Goal: Task Accomplishment & Management: Use online tool/utility

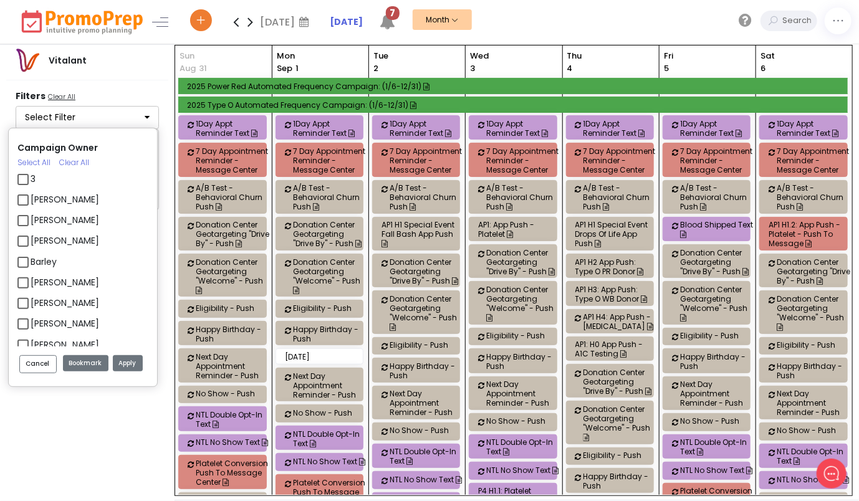
scroll to position [924, 0]
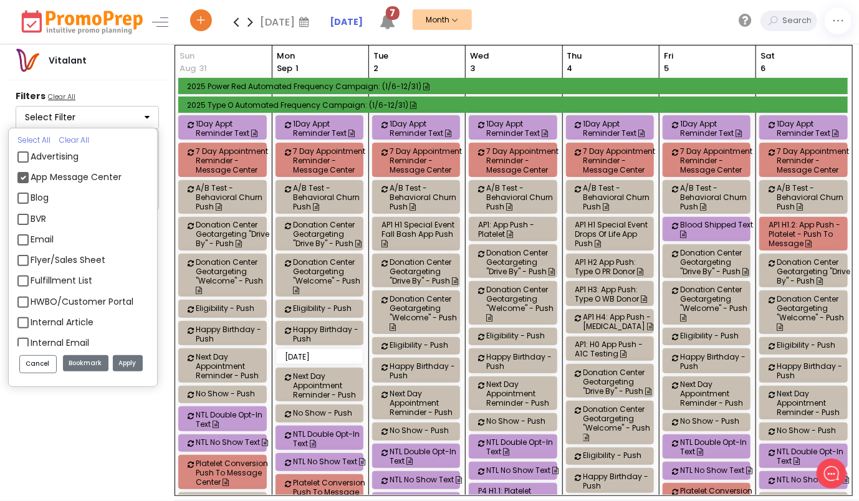
click at [31, 176] on label "App Message Center" at bounding box center [76, 177] width 91 height 13
click at [31, 176] on input "App Message Center" at bounding box center [35, 172] width 8 height 8
checkbox input "false"
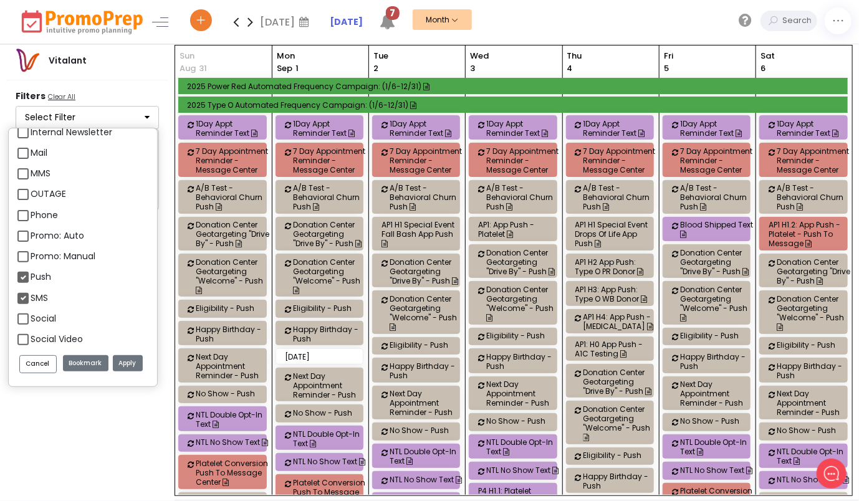
scroll to position [1474, 0]
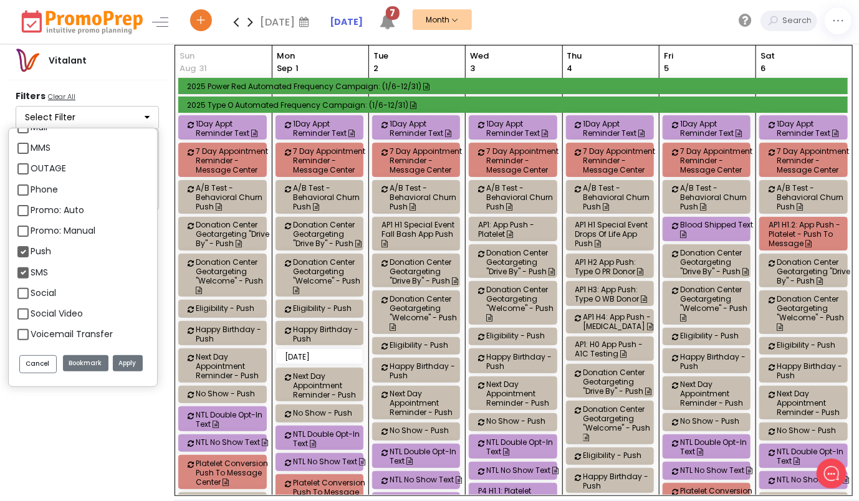
click at [29, 145] on div "MMS" at bounding box center [82, 149] width 131 height 21
click at [31, 146] on label "MMS" at bounding box center [41, 147] width 20 height 13
click at [31, 146] on input "MMS" at bounding box center [35, 143] width 8 height 8
checkbox input "true"
click at [31, 254] on label "Push" at bounding box center [41, 251] width 21 height 13
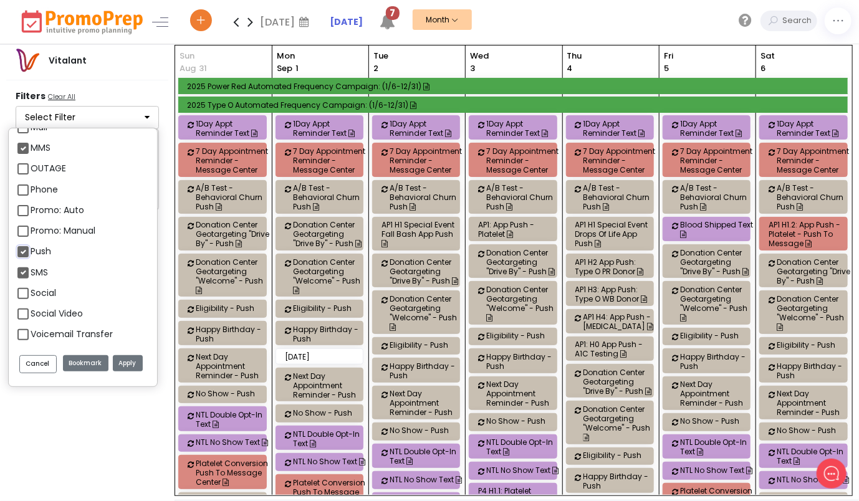
click at [31, 250] on input "Push" at bounding box center [35, 246] width 8 height 8
checkbox input "false"
click at [31, 268] on label "SMS" at bounding box center [39, 272] width 17 height 13
click at [31, 268] on input "SMS" at bounding box center [35, 268] width 8 height 8
checkbox input "false"
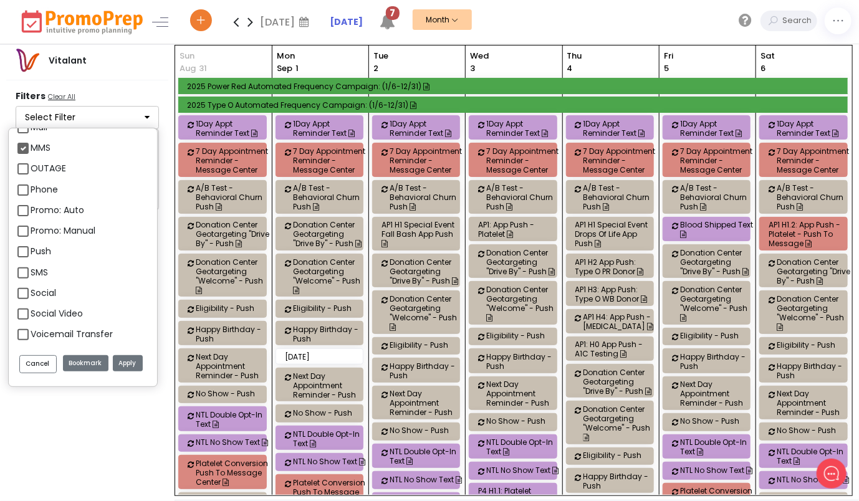
click at [133, 359] on button "Apply" at bounding box center [128, 363] width 30 height 17
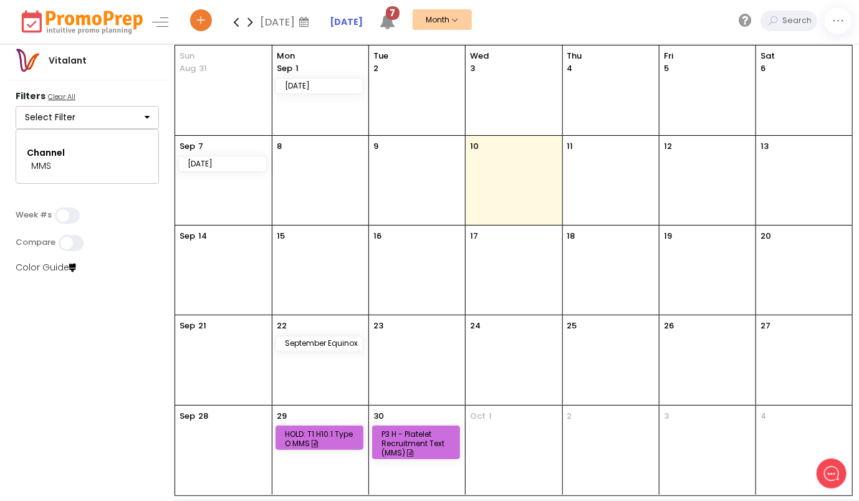
click at [237, 21] on icon at bounding box center [236, 21] width 14 height 25
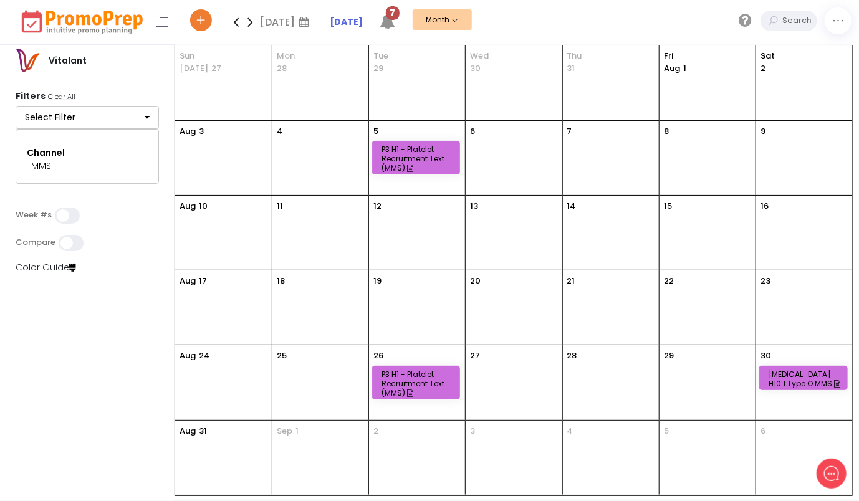
click at [234, 25] on icon at bounding box center [236, 21] width 14 height 25
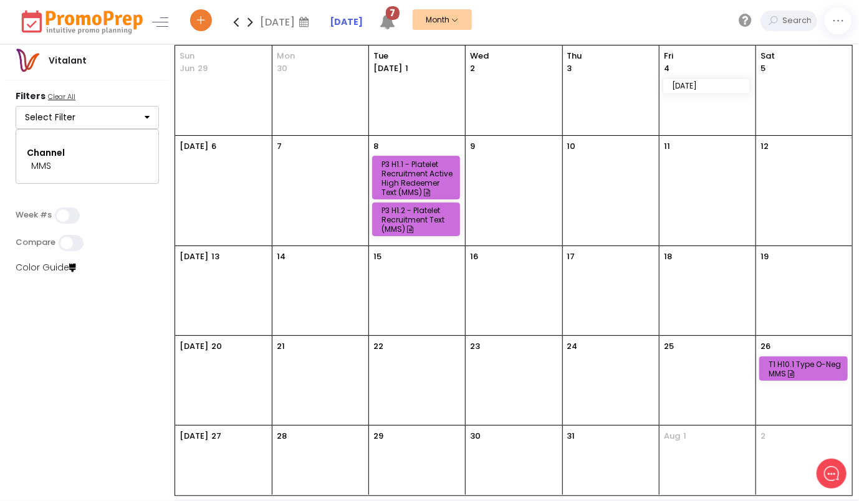
click at [234, 25] on icon at bounding box center [236, 21] width 14 height 25
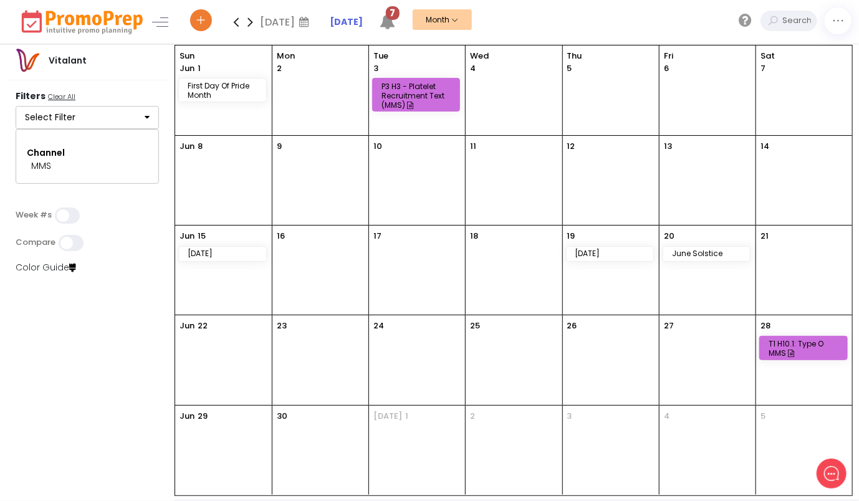
click at [234, 25] on icon at bounding box center [236, 21] width 14 height 25
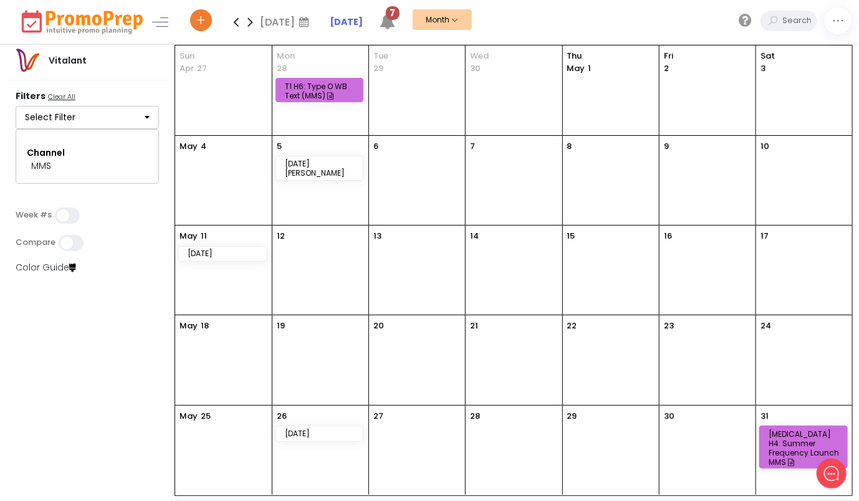
click at [234, 25] on icon at bounding box center [236, 21] width 14 height 25
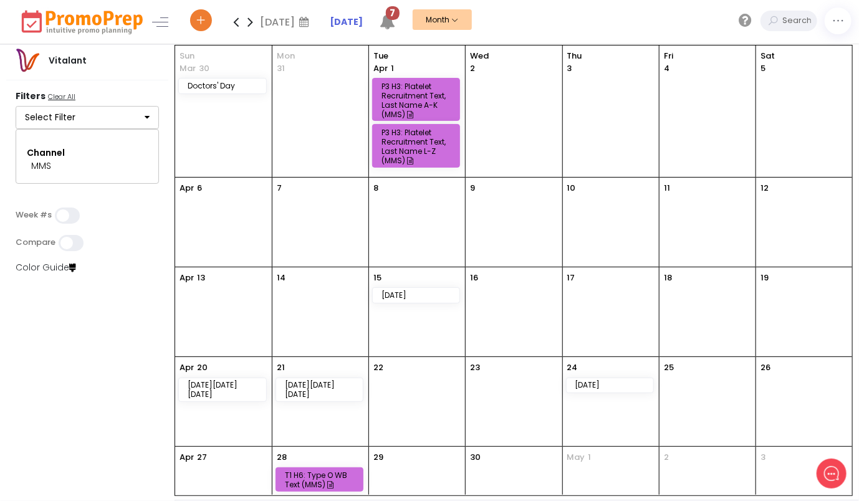
click at [234, 25] on icon at bounding box center [236, 21] width 14 height 25
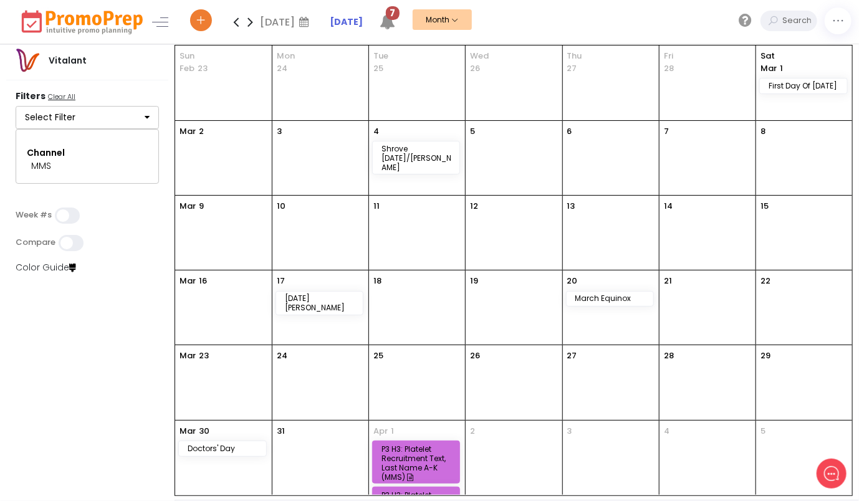
scroll to position [43, 0]
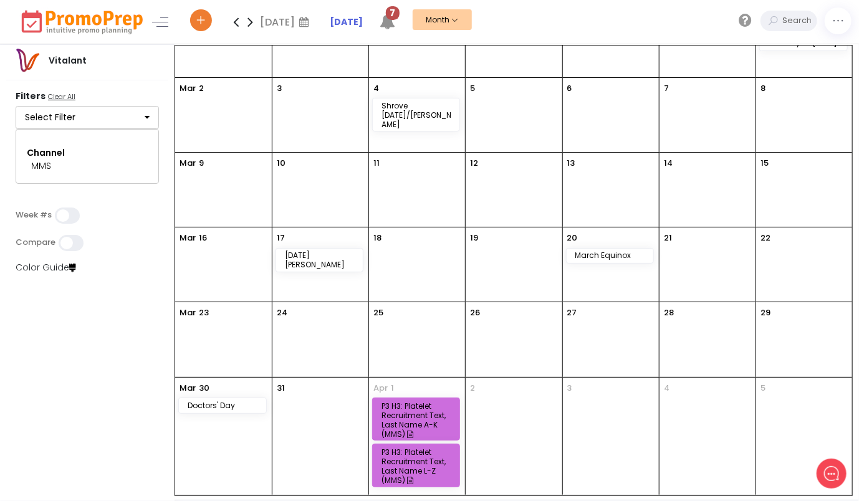
click at [236, 25] on icon at bounding box center [236, 21] width 14 height 25
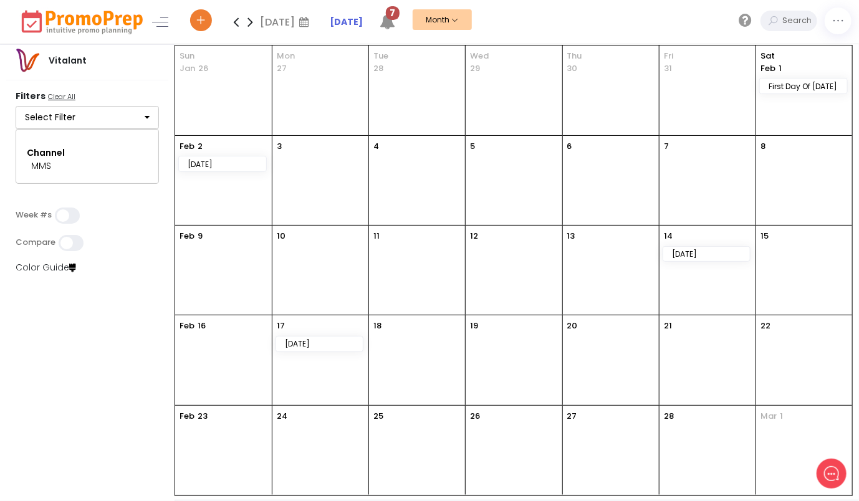
click at [252, 21] on icon at bounding box center [250, 21] width 14 height 25
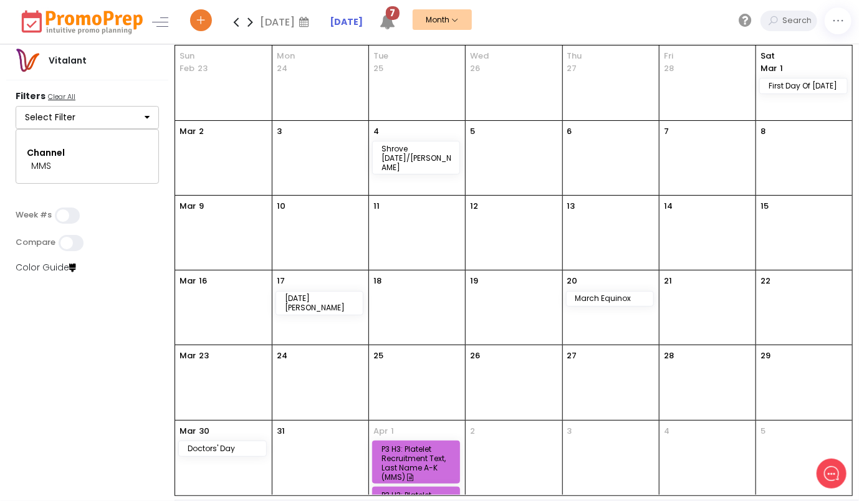
click at [251, 20] on icon at bounding box center [250, 21] width 14 height 25
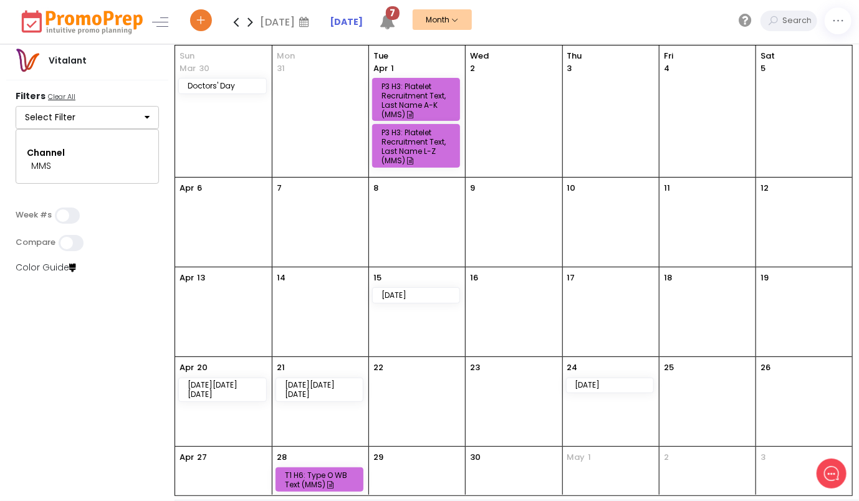
scroll to position [40, 0]
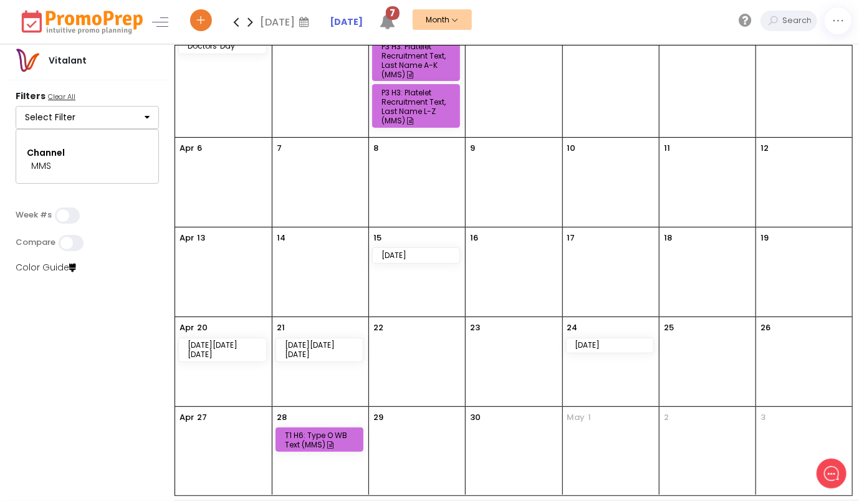
click at [247, 29] on icon at bounding box center [250, 21] width 14 height 25
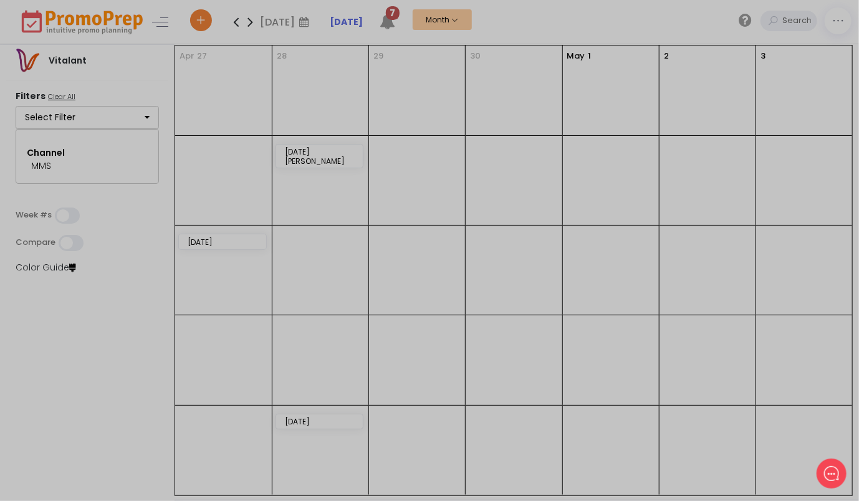
scroll to position [0, 0]
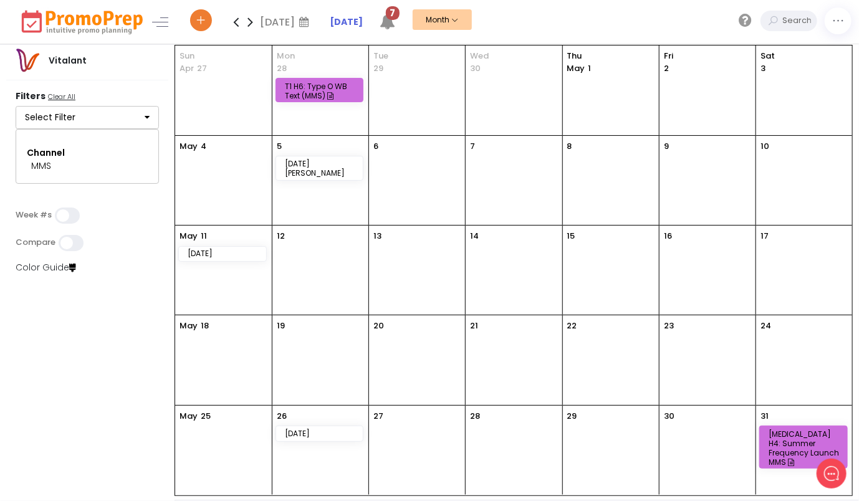
click at [793, 445] on div "[MEDICAL_DATA] H4: Summer Frequency Launch MMS" at bounding box center [805, 447] width 74 height 37
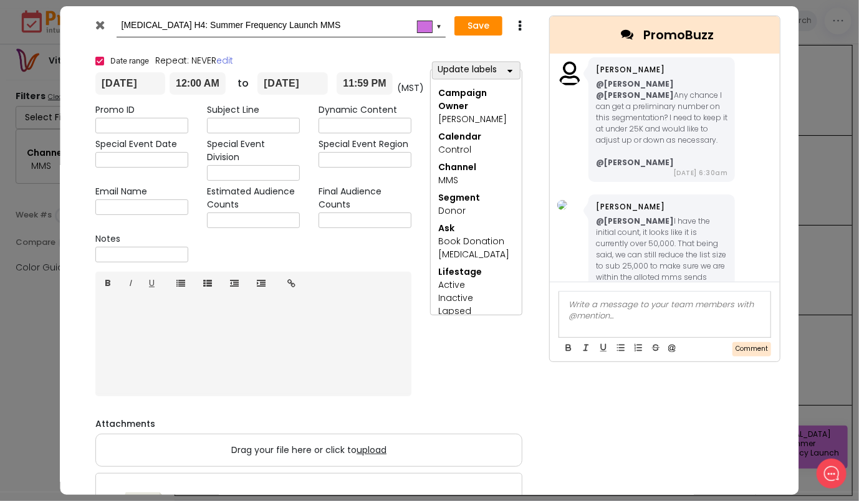
click at [93, 26] on div at bounding box center [102, 28] width 30 height 19
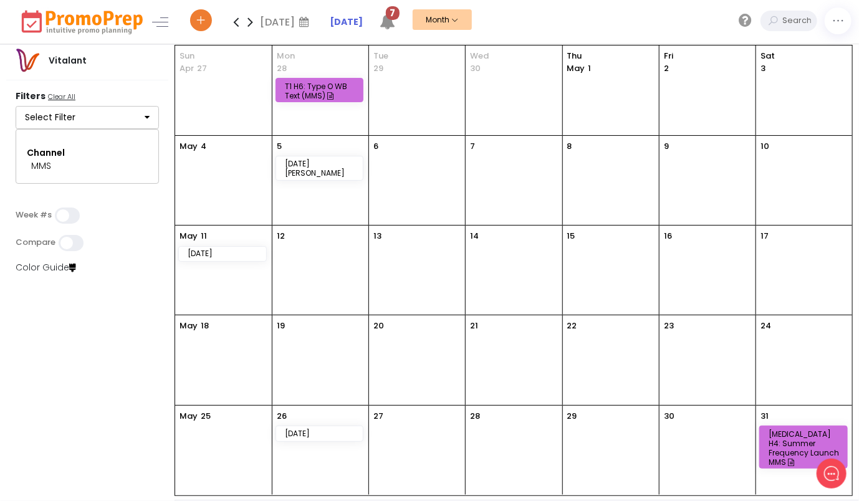
click at [255, 21] on icon at bounding box center [250, 21] width 14 height 25
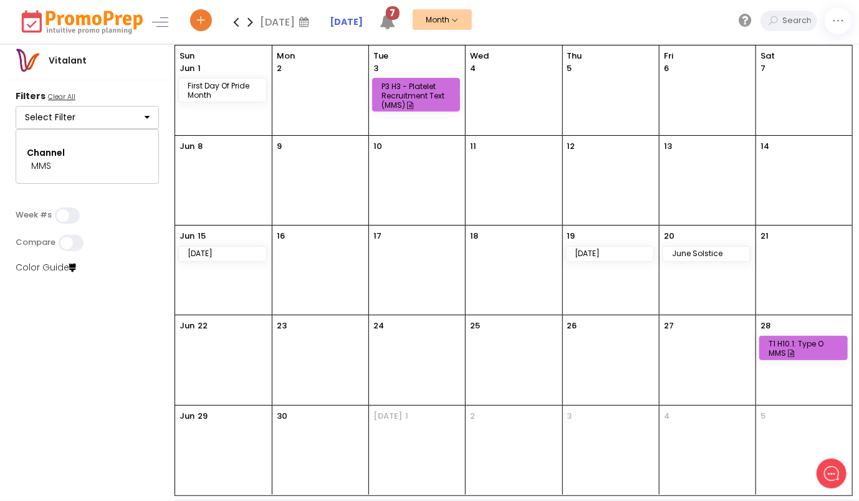
click at [249, 21] on icon at bounding box center [250, 21] width 14 height 25
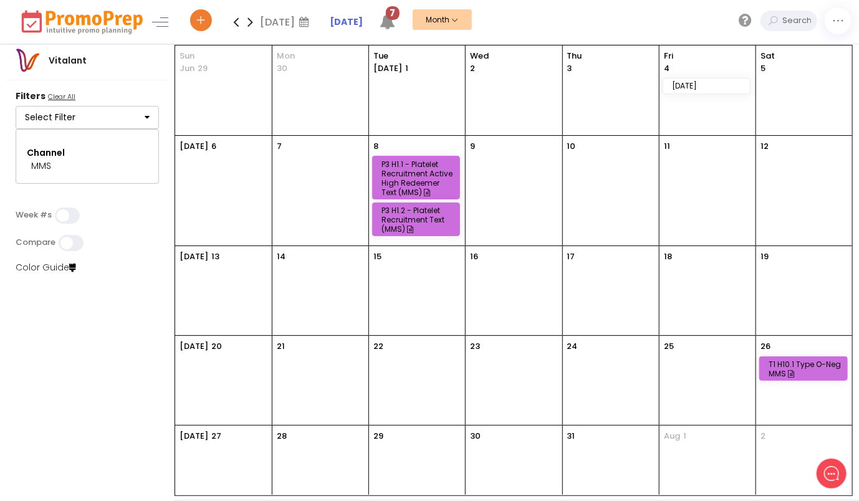
click at [249, 24] on icon at bounding box center [250, 21] width 14 height 25
